Goal: Task Accomplishment & Management: Manage account settings

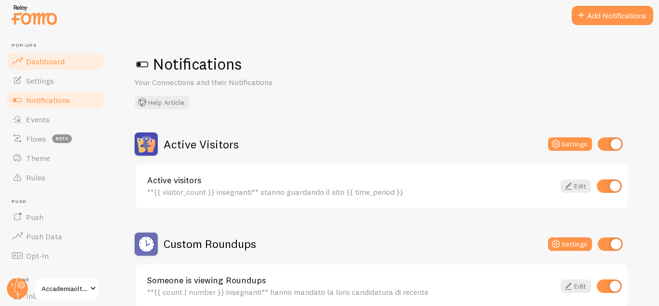
click at [51, 62] on span "Dashboard" at bounding box center [45, 61] width 39 height 10
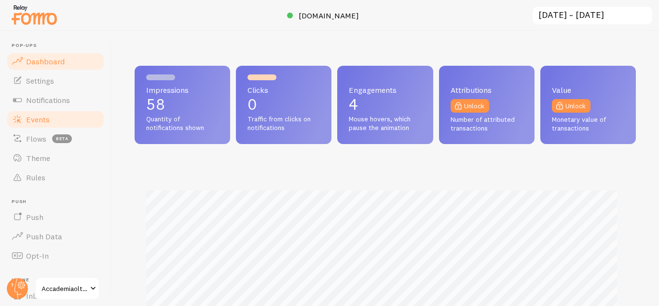
click at [59, 123] on link "Events" at bounding box center [55, 119] width 99 height 19
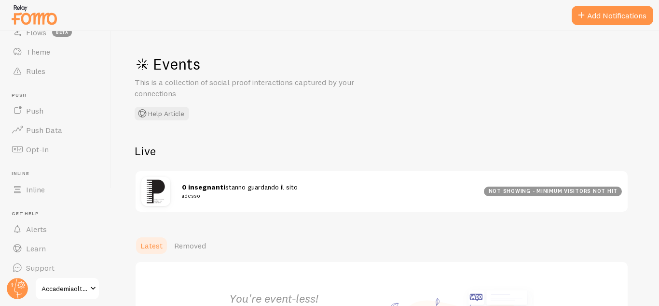
scroll to position [112, 0]
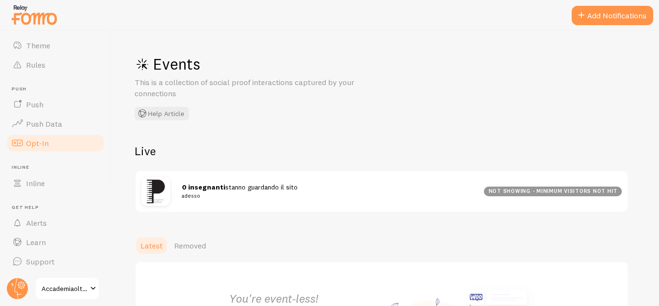
click at [34, 149] on link "Opt-In" at bounding box center [55, 142] width 99 height 19
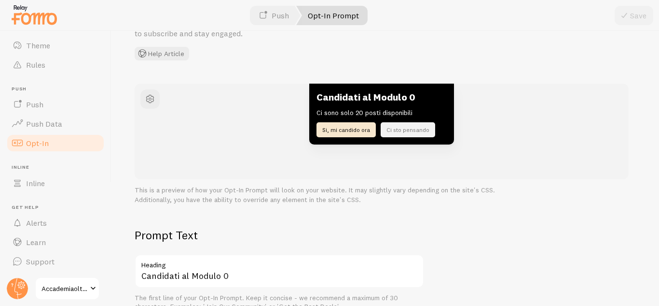
scroll to position [41, 0]
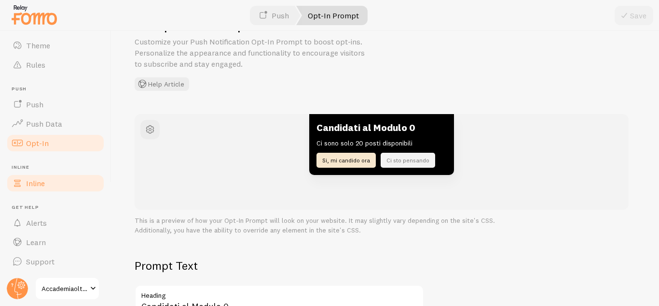
click at [43, 183] on span "Inline" at bounding box center [35, 183] width 19 height 10
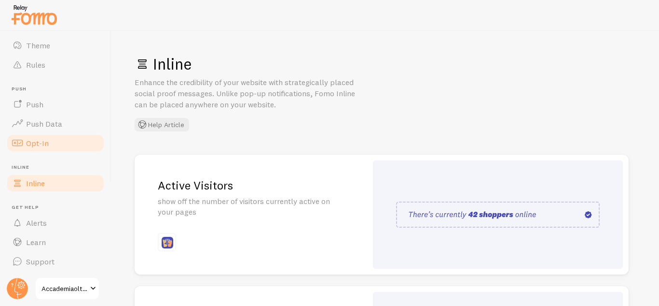
click at [42, 147] on span "Opt-In" at bounding box center [37, 143] width 23 height 10
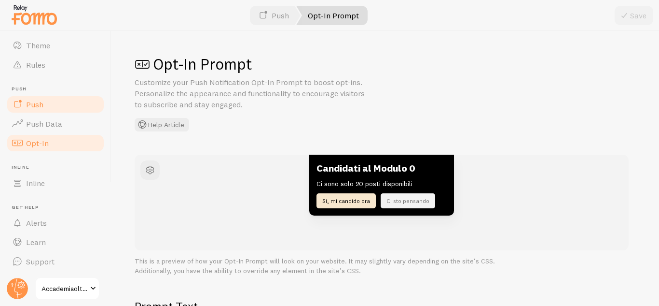
click at [66, 110] on link "Push" at bounding box center [55, 104] width 99 height 19
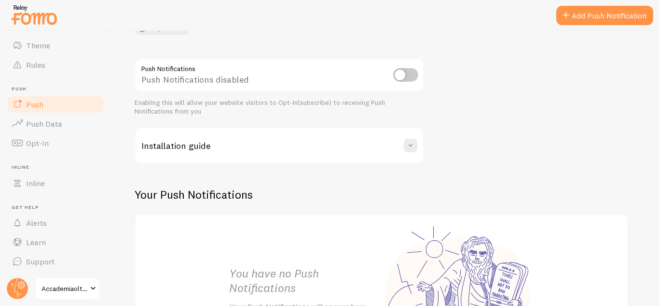
scroll to position [218, 0]
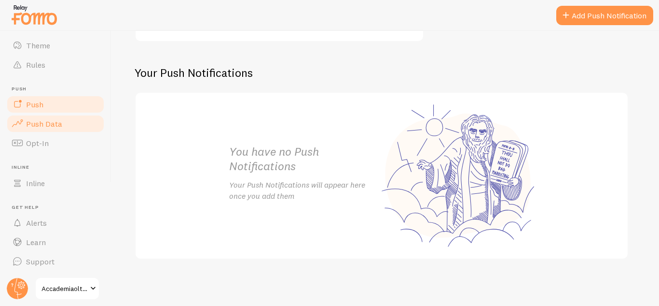
click at [36, 128] on link "Push Data" at bounding box center [55, 123] width 99 height 19
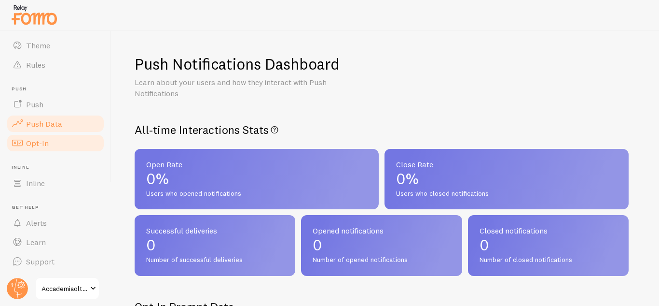
click at [38, 143] on span "Opt-In" at bounding box center [37, 143] width 23 height 10
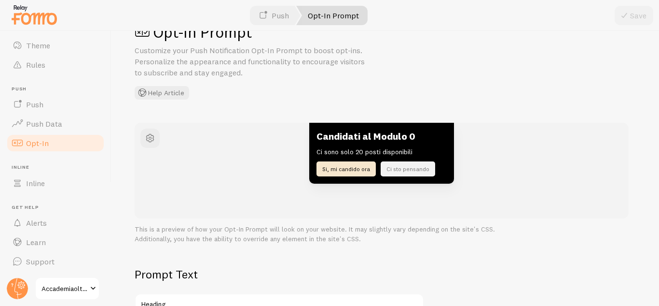
scroll to position [97, 0]
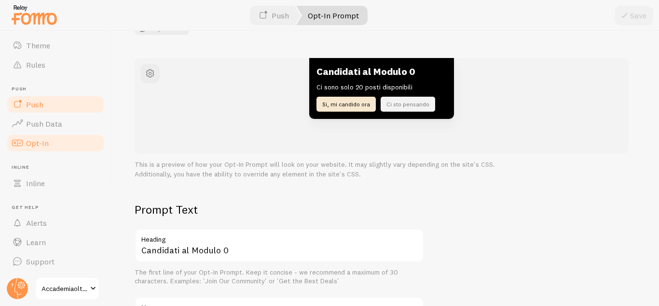
click at [67, 109] on link "Push" at bounding box center [55, 104] width 99 height 19
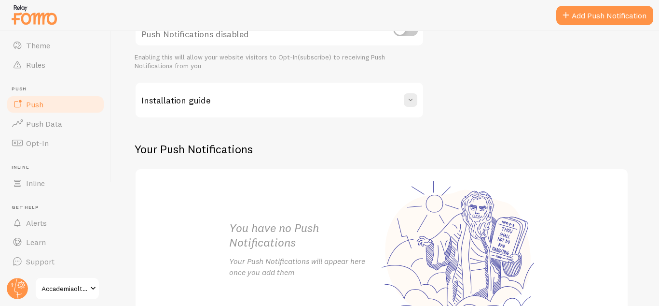
scroll to position [193, 0]
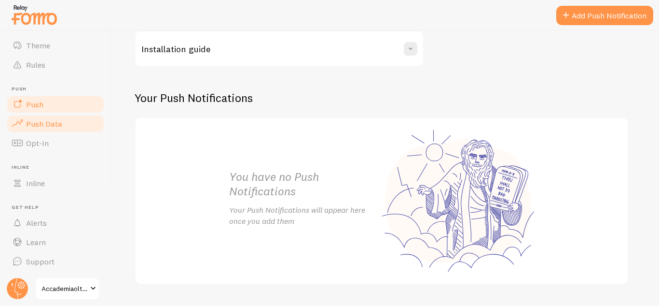
click at [27, 127] on span "Push Data" at bounding box center [44, 124] width 36 height 10
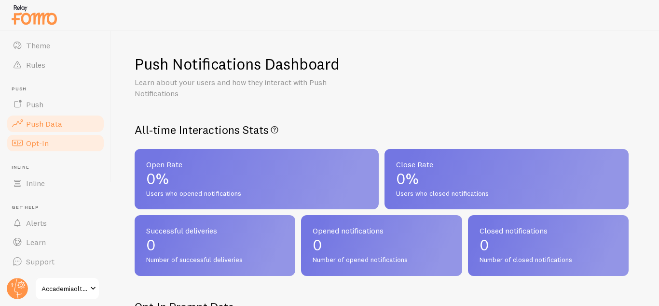
click at [45, 139] on span "Opt-In" at bounding box center [37, 143] width 23 height 10
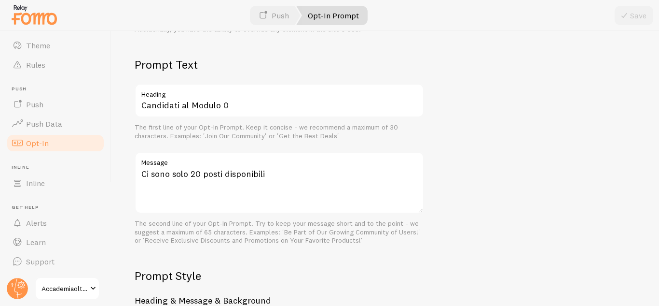
scroll to position [145, 0]
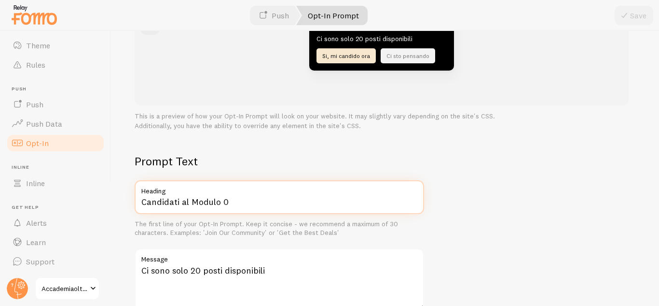
drag, startPoint x: 237, startPoint y: 202, endPoint x: 49, endPoint y: 202, distance: 187.8
click at [49, 202] on main "Pop-ups Dashboard Settings Notifications Events Flows beta Theme Rules [GEOGRAP…" at bounding box center [329, 168] width 659 height 275
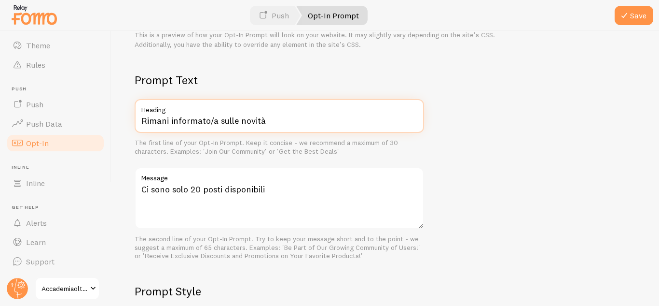
scroll to position [241, 0]
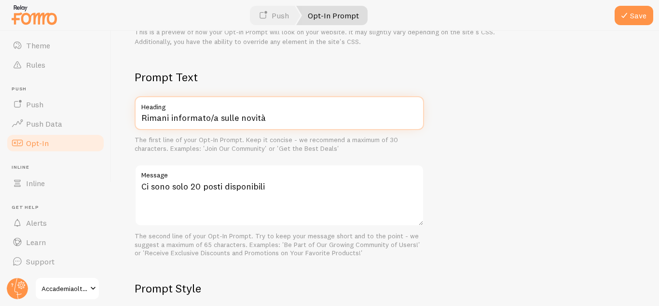
type input "Rimani informato/a sulle novità"
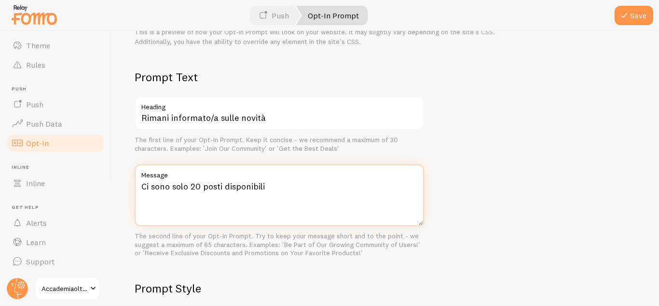
drag, startPoint x: 297, startPoint y: 195, endPoint x: 167, endPoint y: 202, distance: 130.5
click at [129, 201] on div "Opt-In Prompt Customize your Push Notification Opt-In Prompt to boost opt-ins. …" at bounding box center [386, 168] width 548 height 275
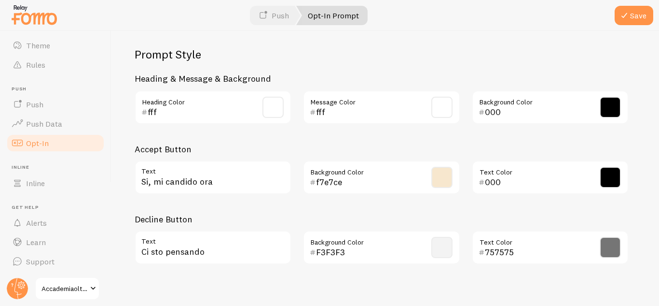
scroll to position [497, 0]
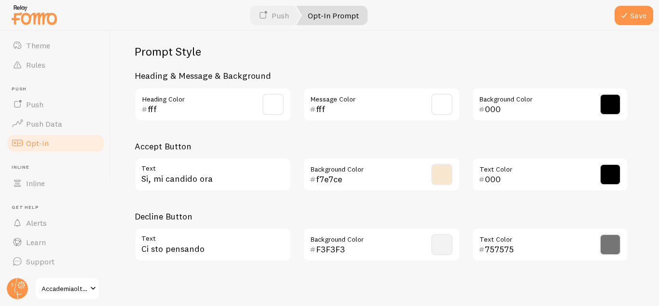
type textarea "Clicca su "Sì, accetto" per ricevere in tempo [PERSON_NAME] le nostre ultime ne…"
click at [250, 177] on input "Si, mi candido ora" at bounding box center [213, 174] width 157 height 34
type input "Sì, accetto."
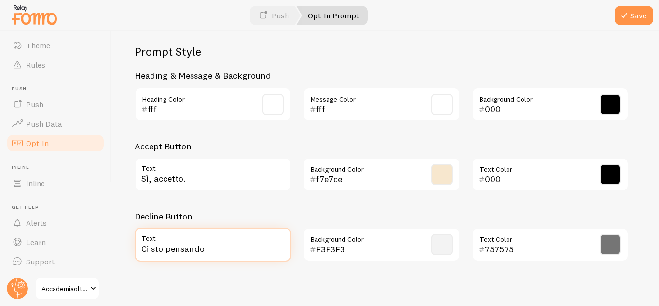
click at [246, 239] on input "Ci sto pensando" at bounding box center [213, 244] width 157 height 34
drag, startPoint x: 246, startPoint y: 239, endPoint x: 131, endPoint y: 239, distance: 114.9
click at [131, 239] on div "No, non mi interessa. Text" at bounding box center [213, 244] width 168 height 34
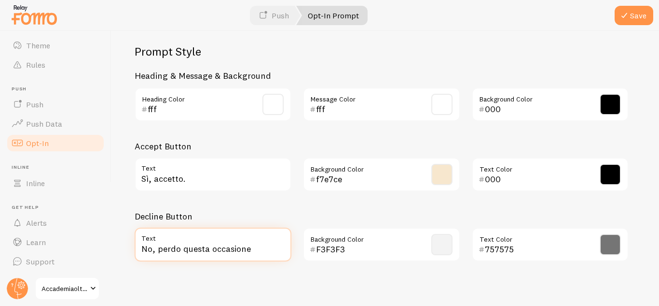
type input "No, perdo questa occasione."
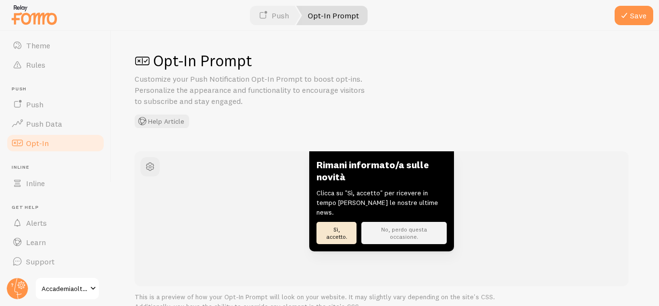
scroll to position [0, 0]
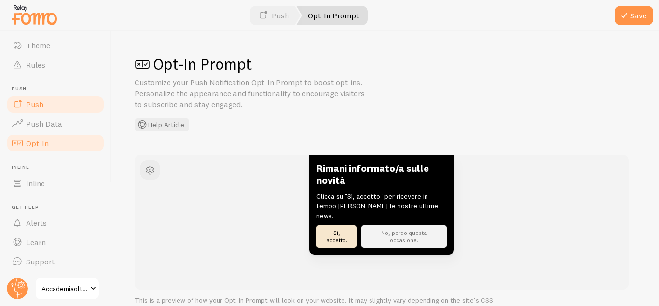
click at [52, 113] on link "Push" at bounding box center [55, 104] width 99 height 19
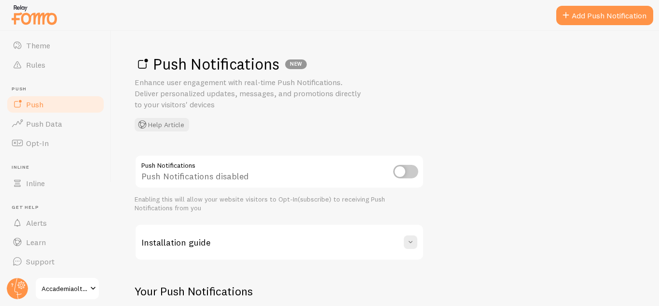
click at [412, 172] on input "checkbox" at bounding box center [405, 172] width 25 height 14
checkbox input "true"
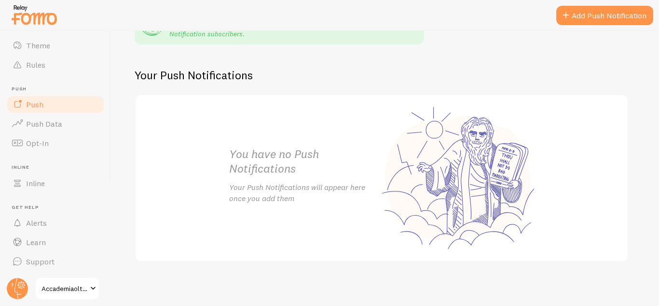
scroll to position [270, 0]
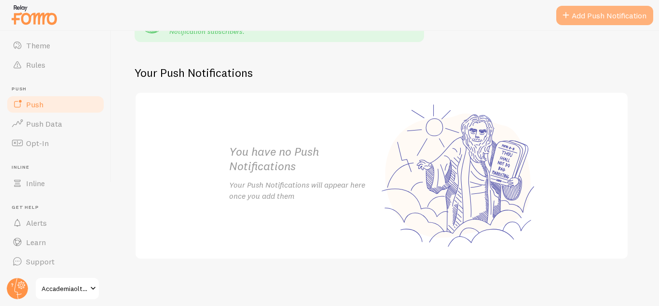
click at [612, 12] on link "Add Push Notification" at bounding box center [605, 15] width 97 height 19
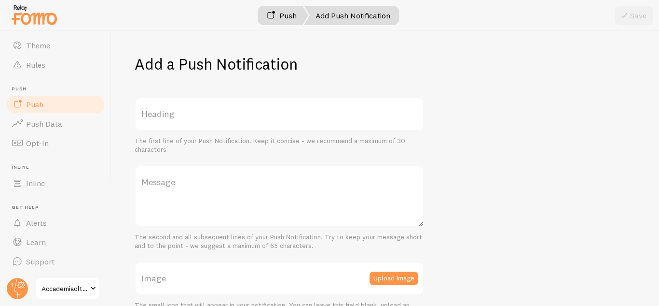
click at [282, 16] on link "Push" at bounding box center [282, 15] width 54 height 19
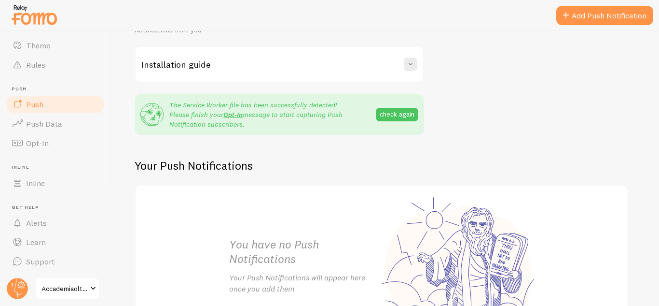
scroll to position [193, 0]
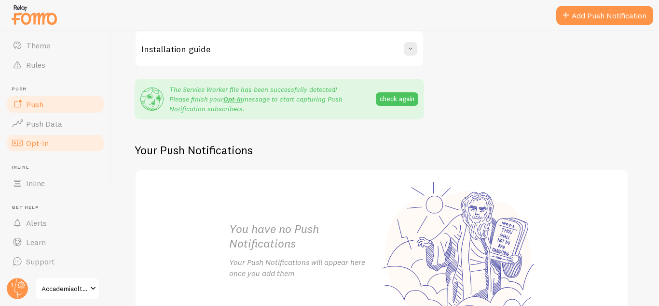
click at [43, 140] on span "Opt-In" at bounding box center [37, 143] width 23 height 10
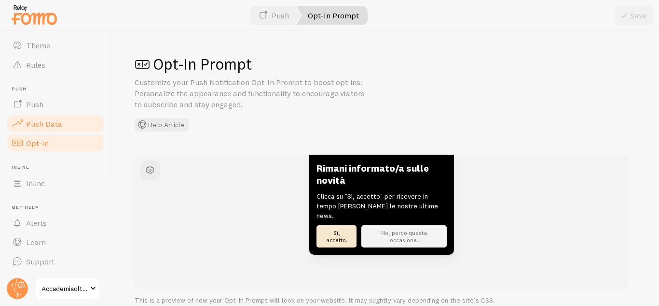
click at [74, 125] on link "Push Data" at bounding box center [55, 123] width 99 height 19
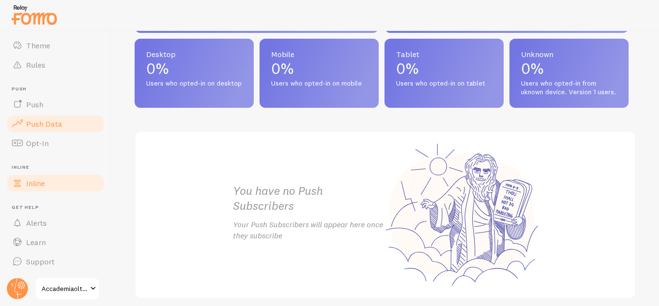
scroll to position [483, 0]
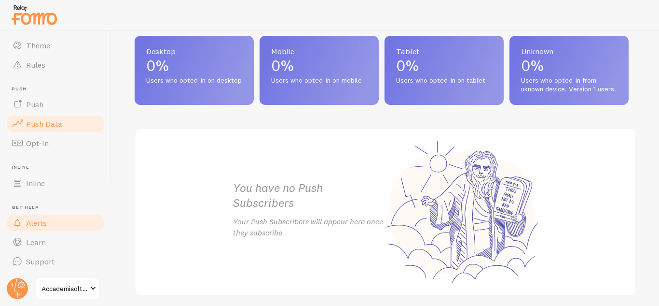
click at [59, 228] on link "Alerts" at bounding box center [55, 222] width 99 height 19
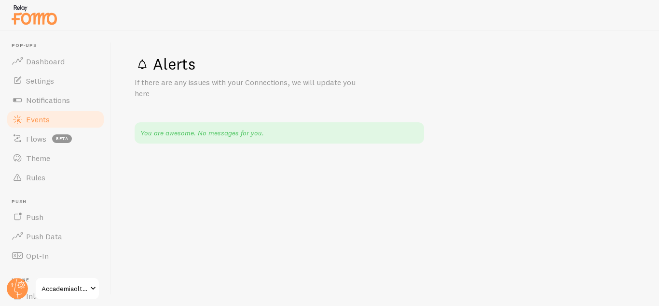
click at [55, 121] on link "Events" at bounding box center [55, 119] width 99 height 19
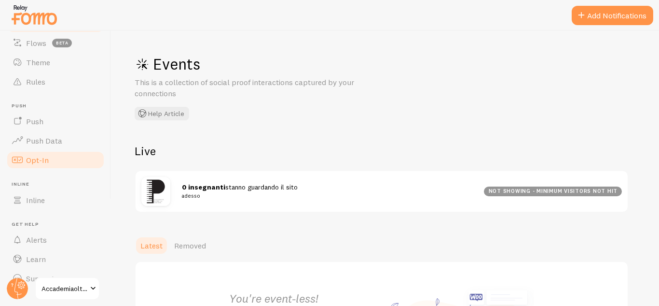
scroll to position [97, 0]
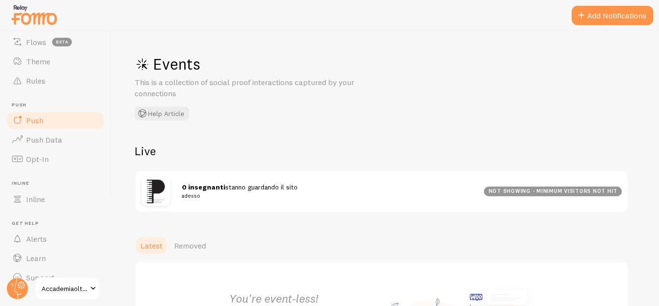
click at [46, 126] on link "Push" at bounding box center [55, 120] width 99 height 19
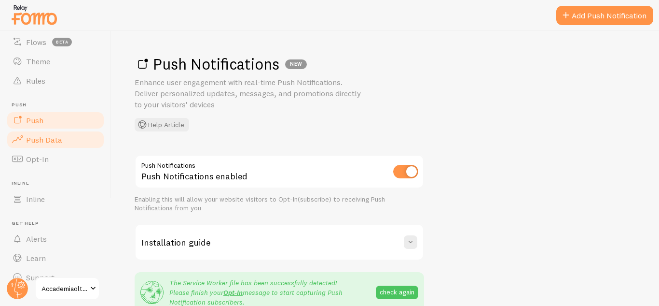
click at [52, 140] on span "Push Data" at bounding box center [44, 140] width 36 height 10
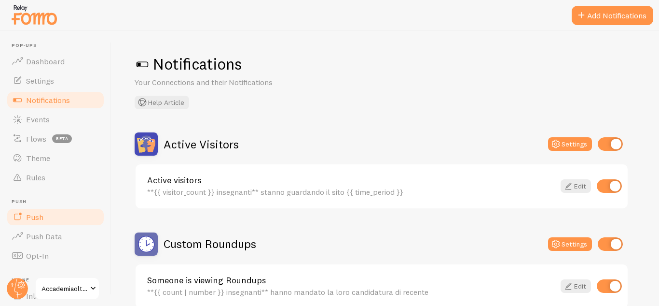
click at [37, 220] on span "Push" at bounding box center [34, 217] width 17 height 10
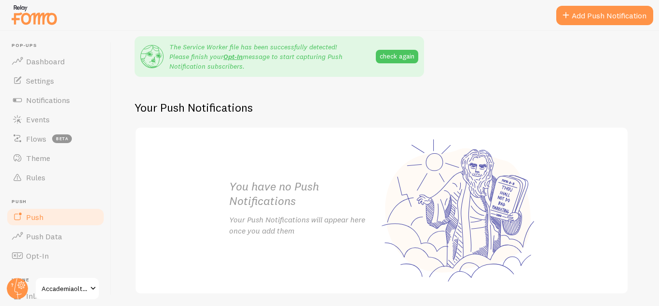
scroll to position [241, 0]
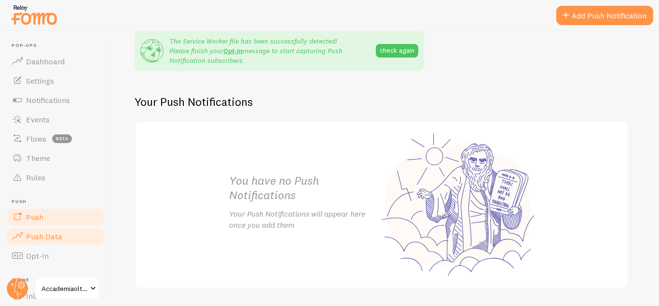
click at [64, 239] on link "Push Data" at bounding box center [55, 235] width 99 height 19
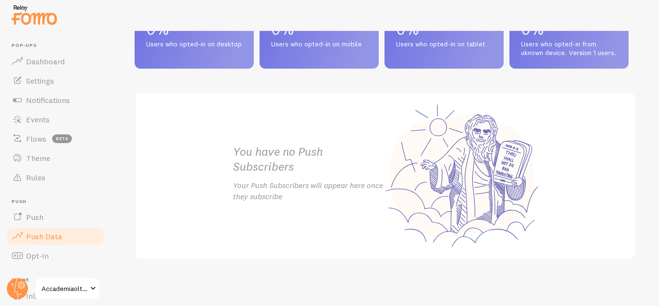
scroll to position [374, 0]
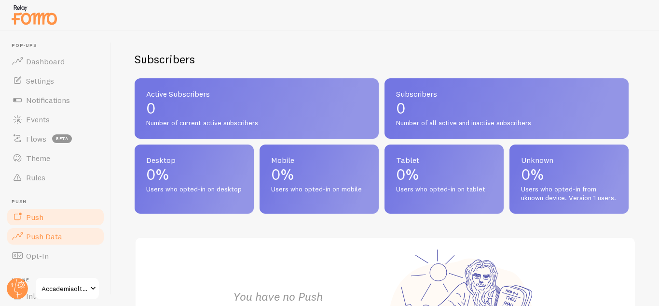
click at [67, 213] on link "Push" at bounding box center [55, 216] width 99 height 19
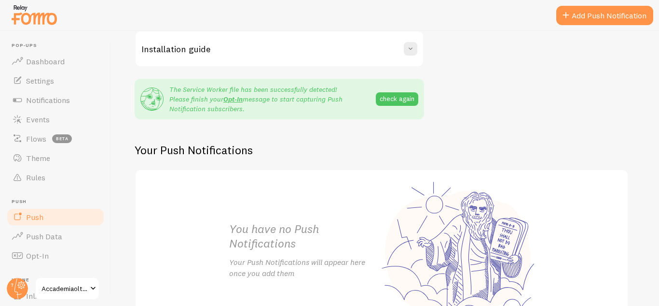
scroll to position [270, 0]
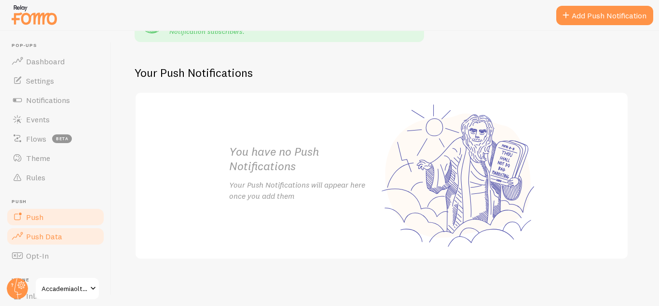
click at [56, 238] on span "Push Data" at bounding box center [44, 236] width 36 height 10
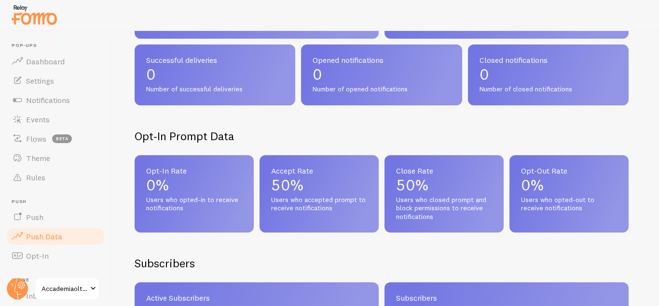
scroll to position [338, 0]
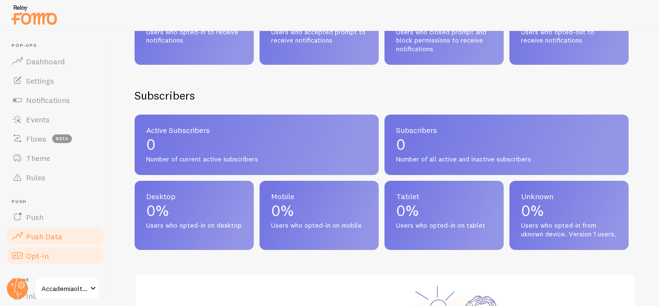
click at [61, 256] on link "Opt-In" at bounding box center [55, 255] width 99 height 19
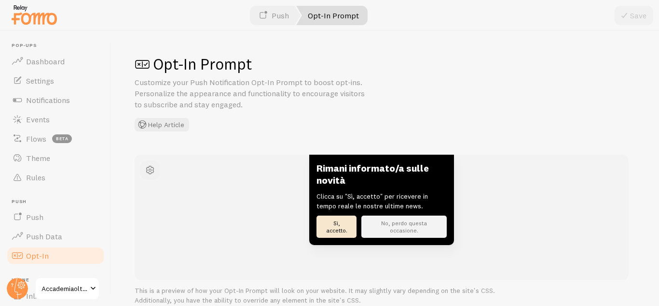
click at [145, 170] on span "button" at bounding box center [150, 170] width 12 height 12
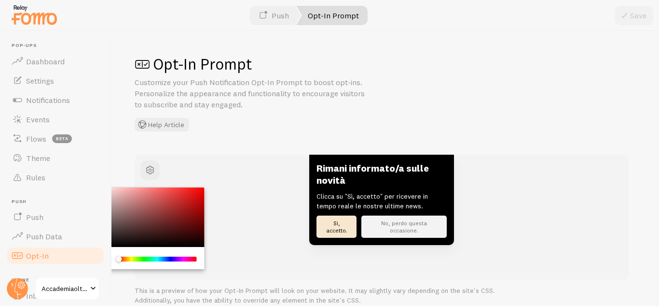
click at [254, 177] on div "Rimani informato/a sulle novità Clicca su "Sì, accetto" per ricevere in tempo r…" at bounding box center [381, 199] width 425 height 90
